Goal: Information Seeking & Learning: Learn about a topic

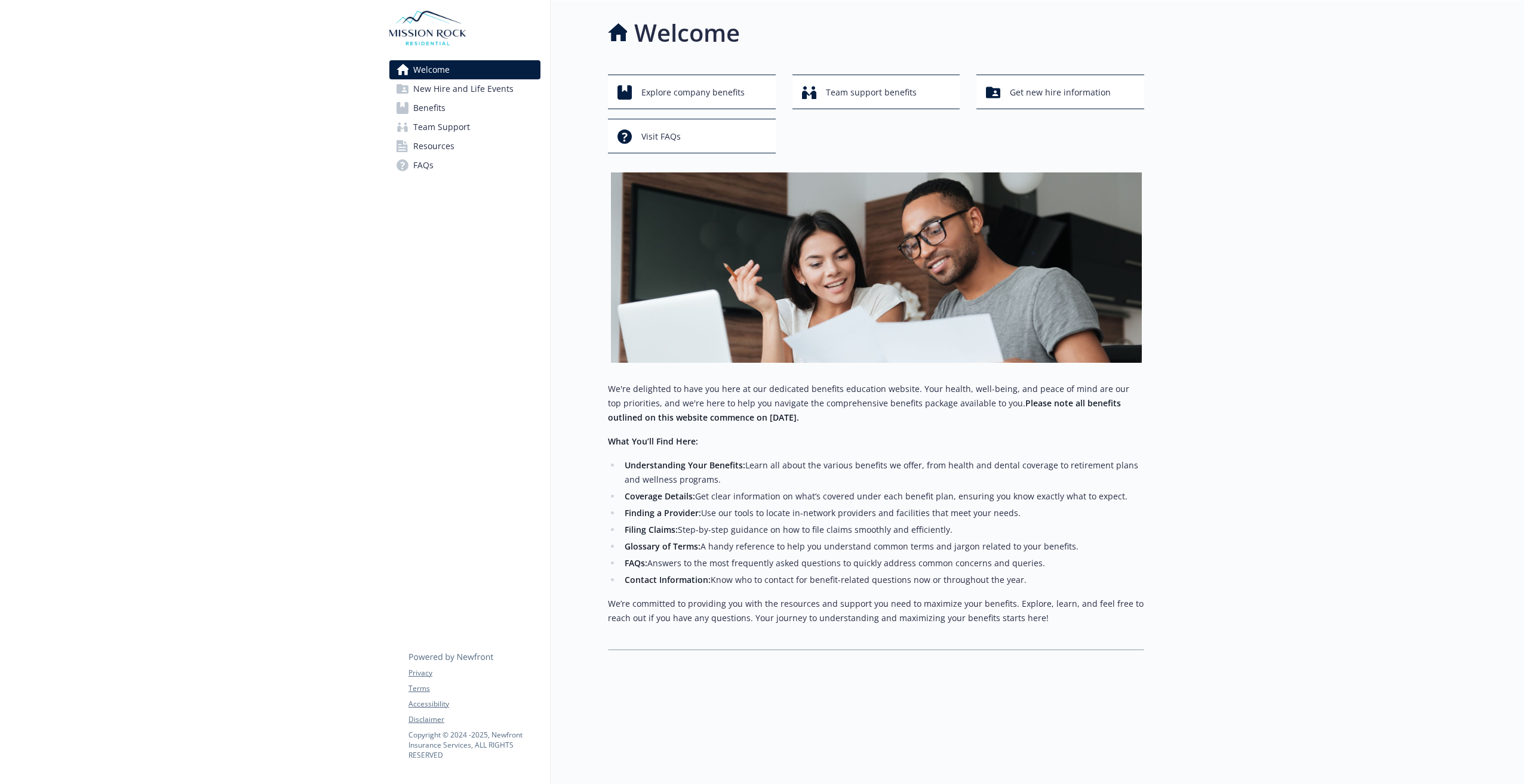
click at [426, 116] on span "Benefits" at bounding box center [429, 108] width 32 height 19
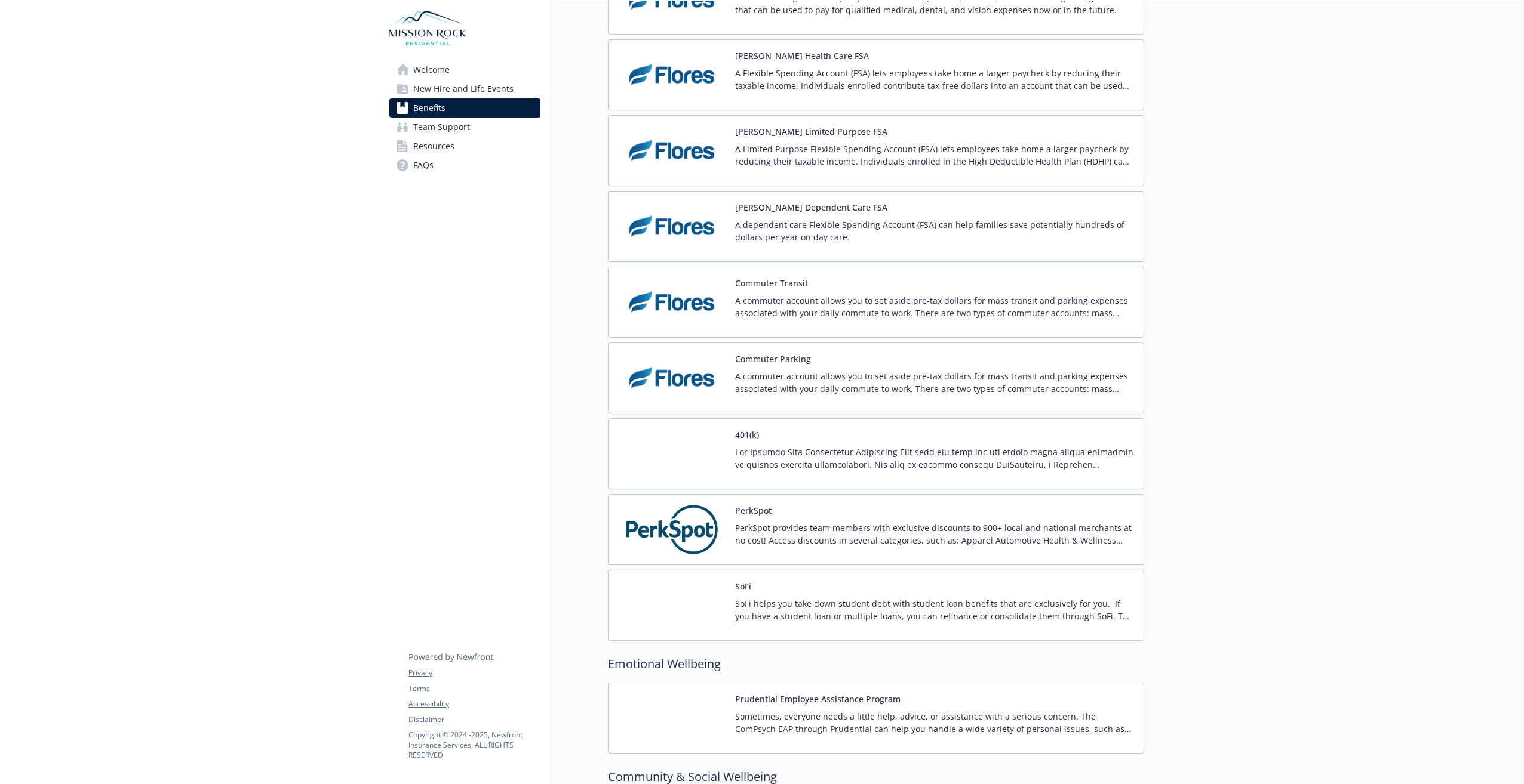
scroll to position [1827, 0]
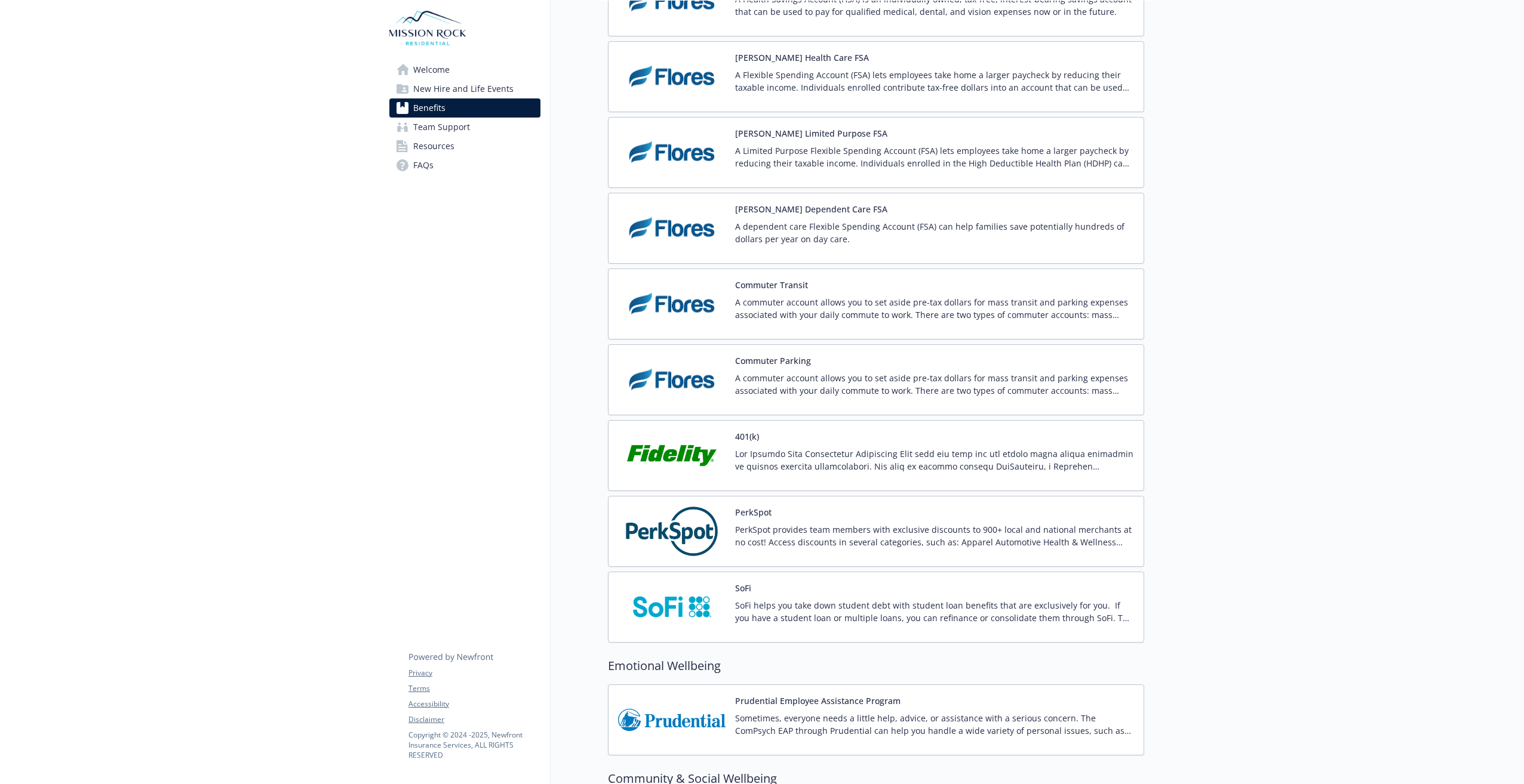
click at [750, 533] on p "PerkSpot provides team members with exclusive discounts to 900+ local and natio…" at bounding box center [935, 536] width 399 height 25
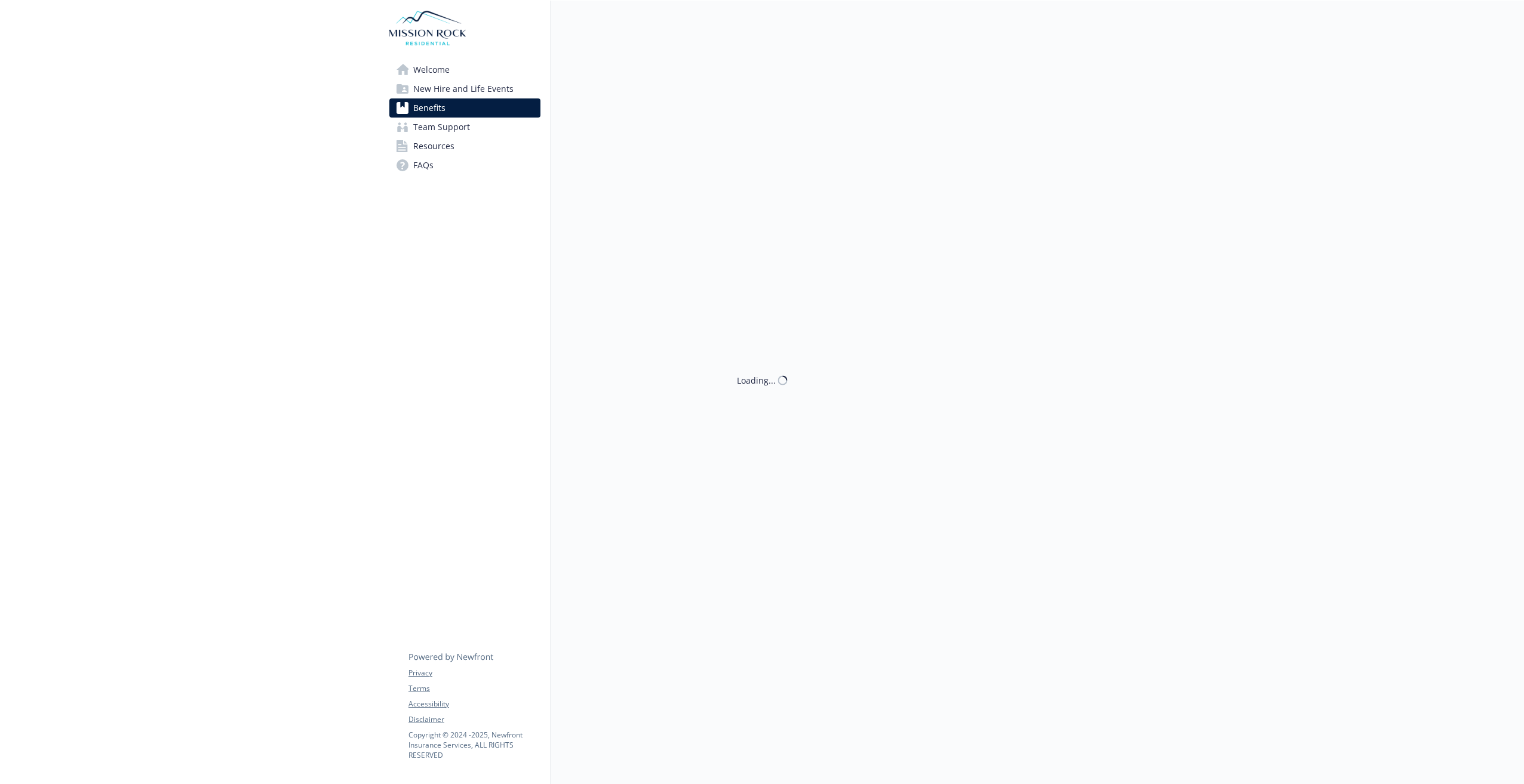
scroll to position [1827, 0]
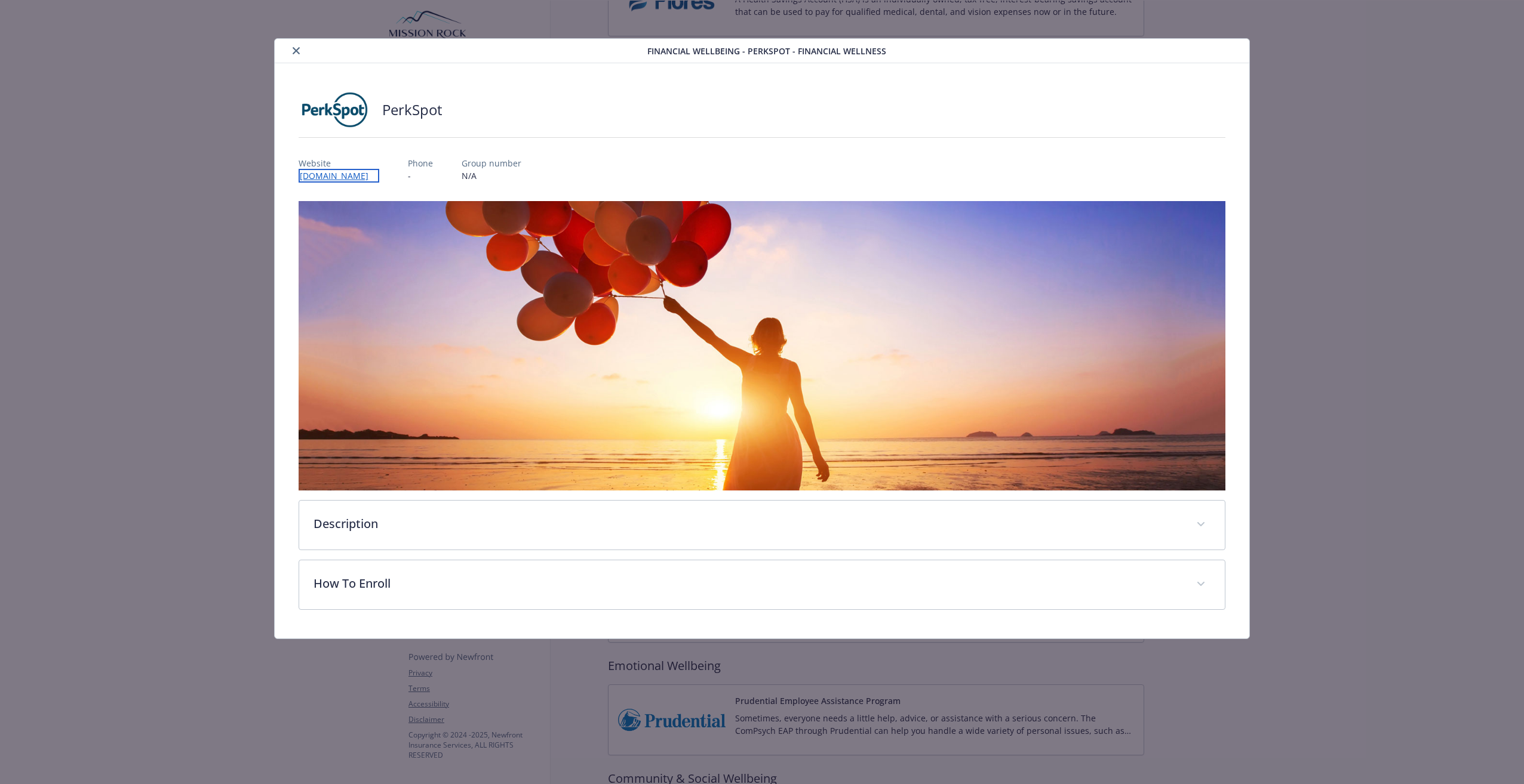
click at [359, 178] on link "[DOMAIN_NAME]" at bounding box center [339, 176] width 80 height 14
